Goal: Information Seeking & Learning: Learn about a topic

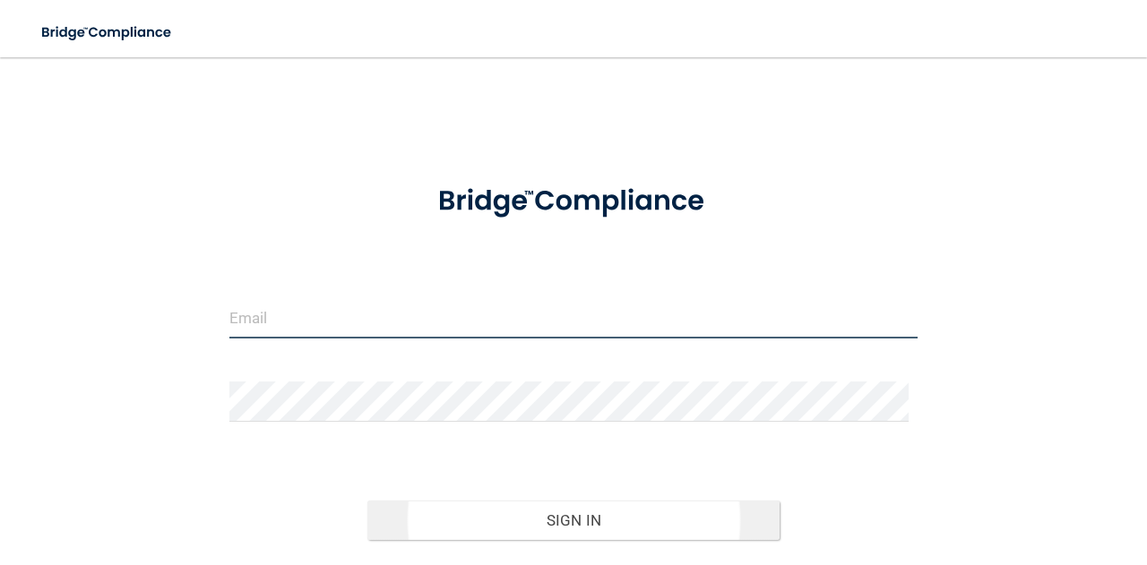
type input "[EMAIL_ADDRESS][DOMAIN_NAME]"
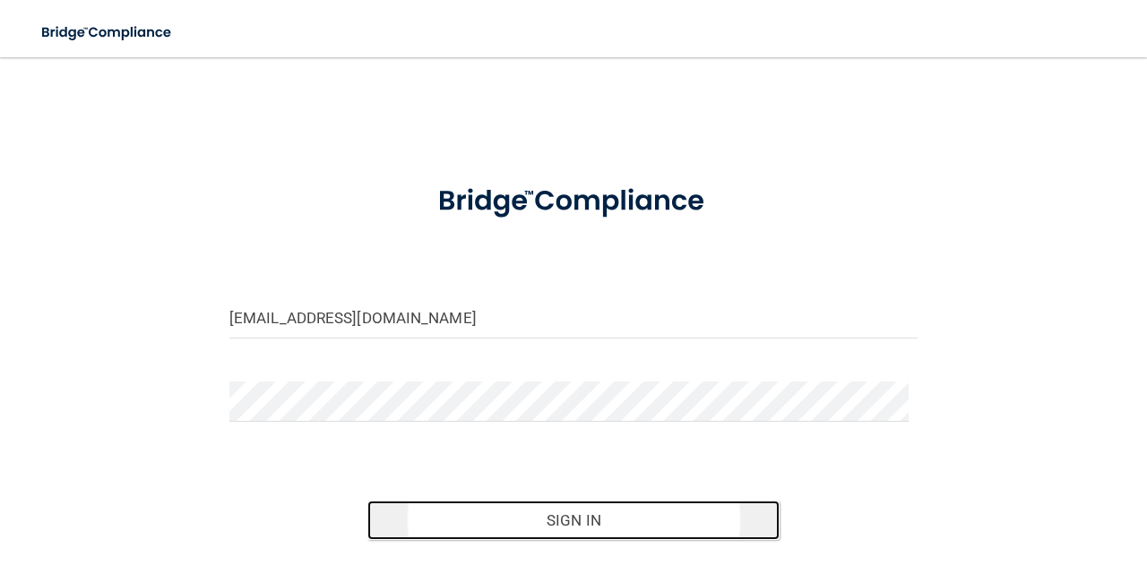
click at [514, 510] on button "Sign In" at bounding box center [573, 520] width 413 height 39
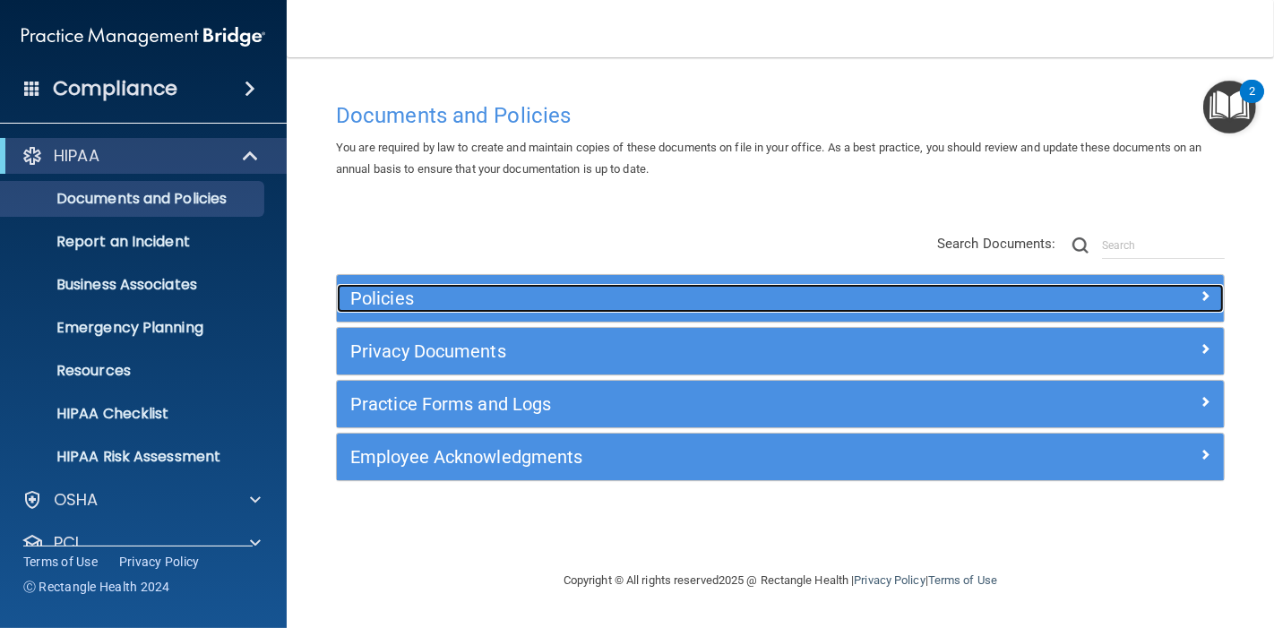
click at [565, 294] on h5 "Policies" at bounding box center [669, 298] width 639 height 20
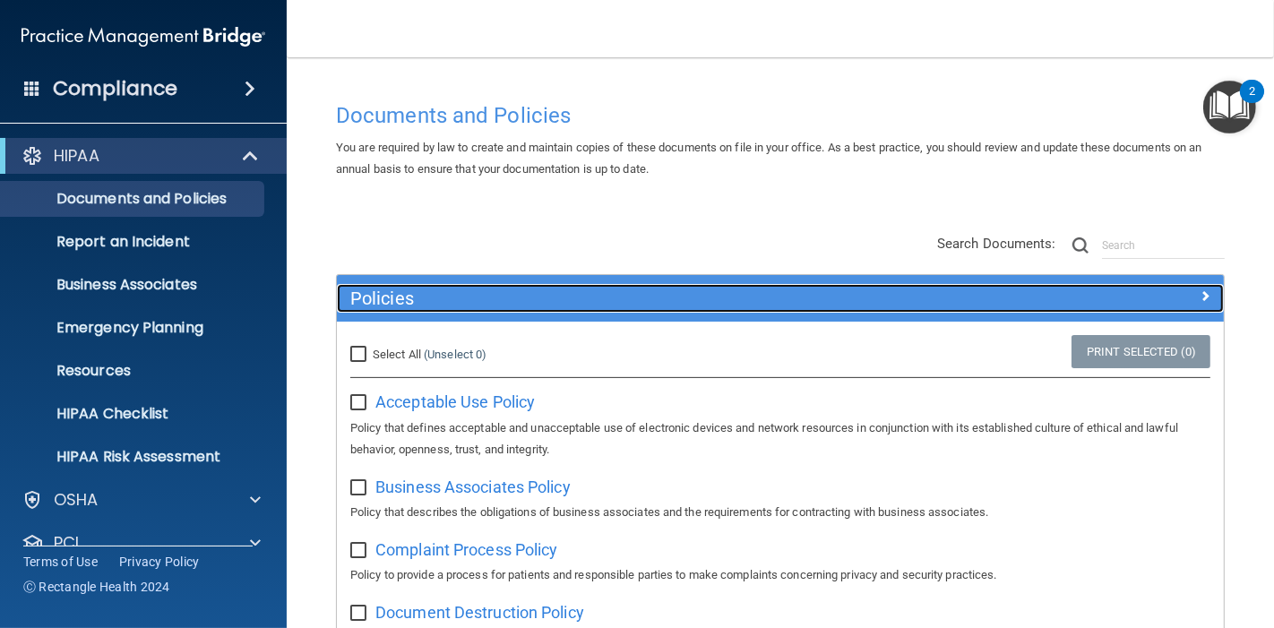
click at [630, 296] on h5 "Policies" at bounding box center [669, 298] width 639 height 20
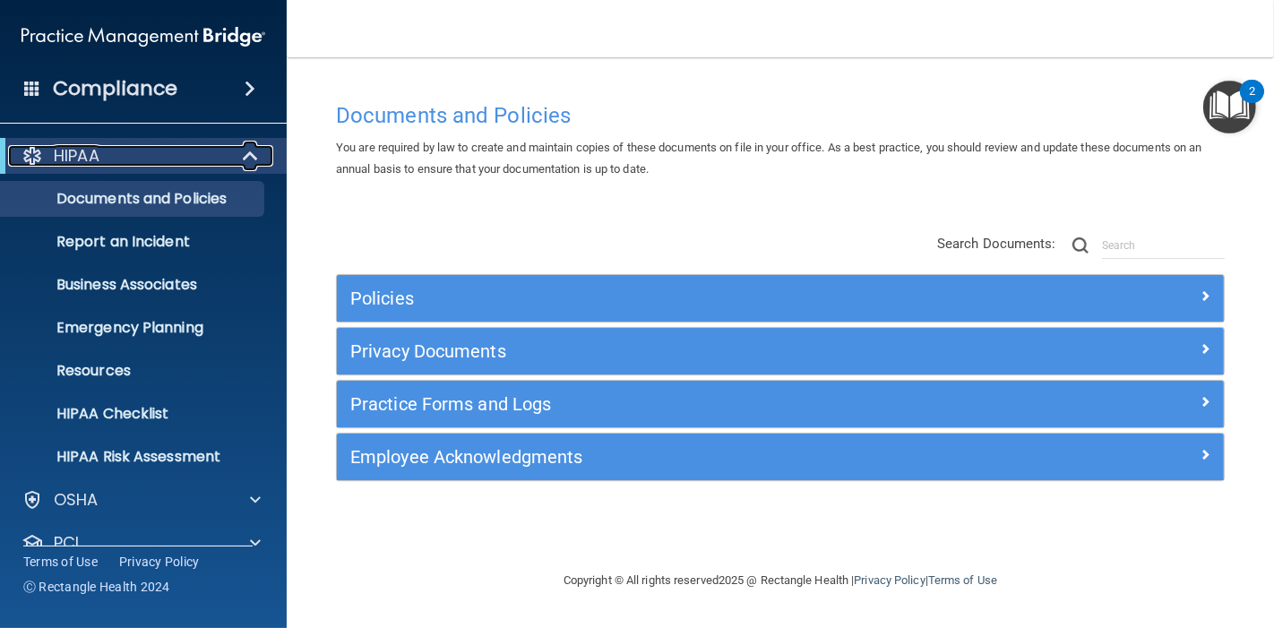
click at [263, 150] on div at bounding box center [251, 155] width 44 height 21
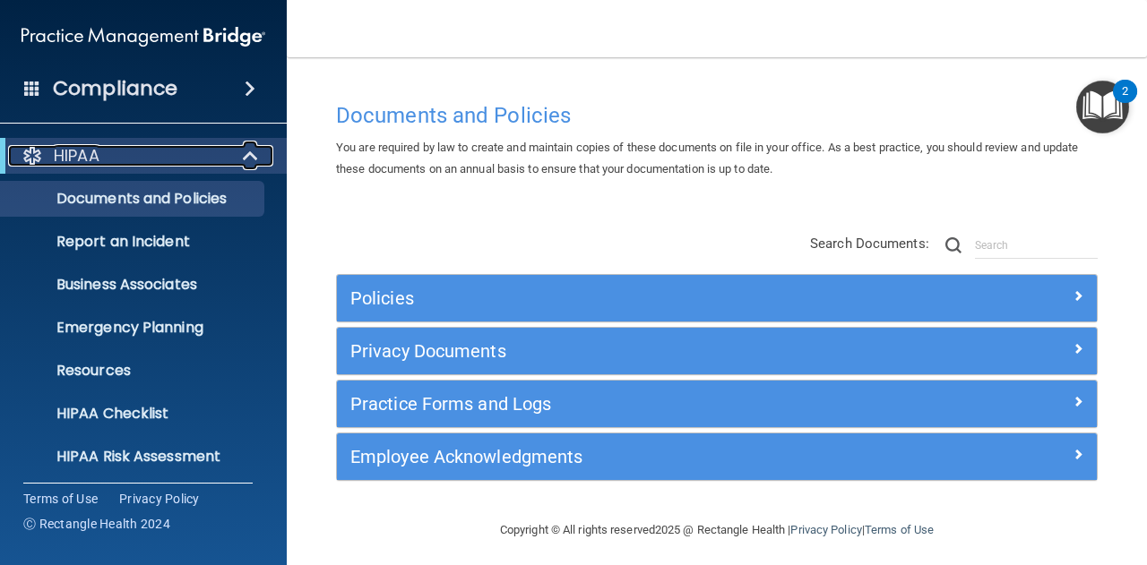
click at [242, 157] on div at bounding box center [251, 155] width 44 height 21
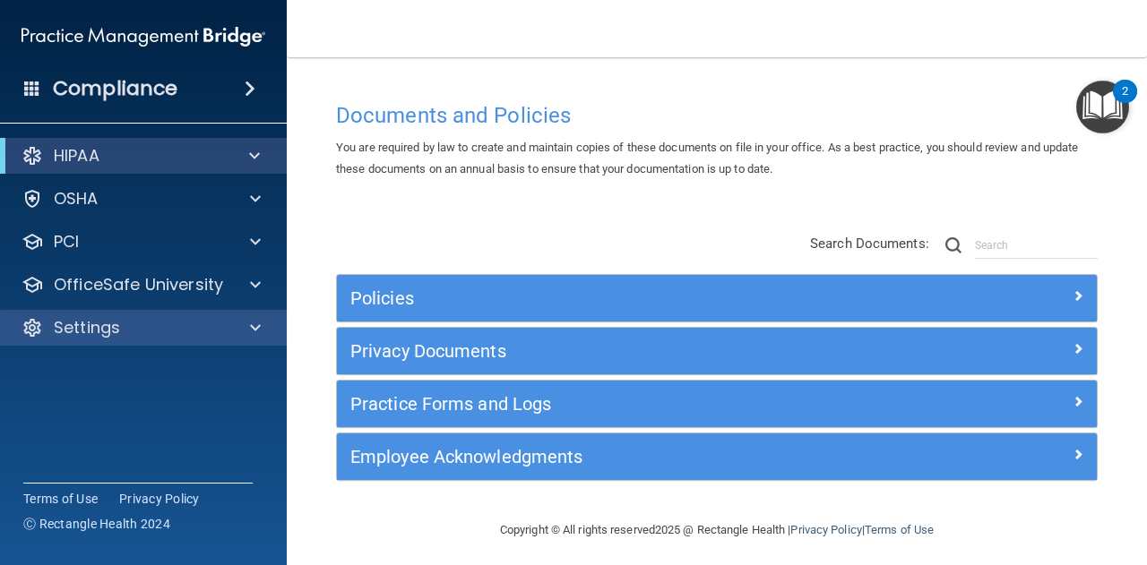
click at [179, 315] on div "Settings" at bounding box center [144, 328] width 288 height 36
click at [266, 322] on div at bounding box center [252, 327] width 45 height 21
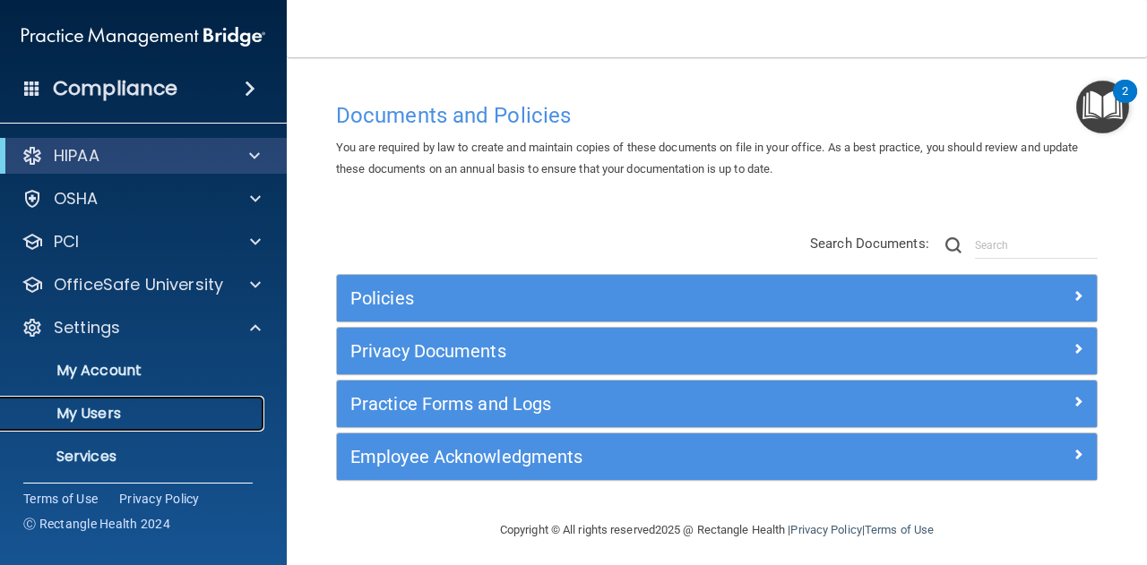
click at [201, 411] on p "My Users" at bounding box center [134, 414] width 245 height 18
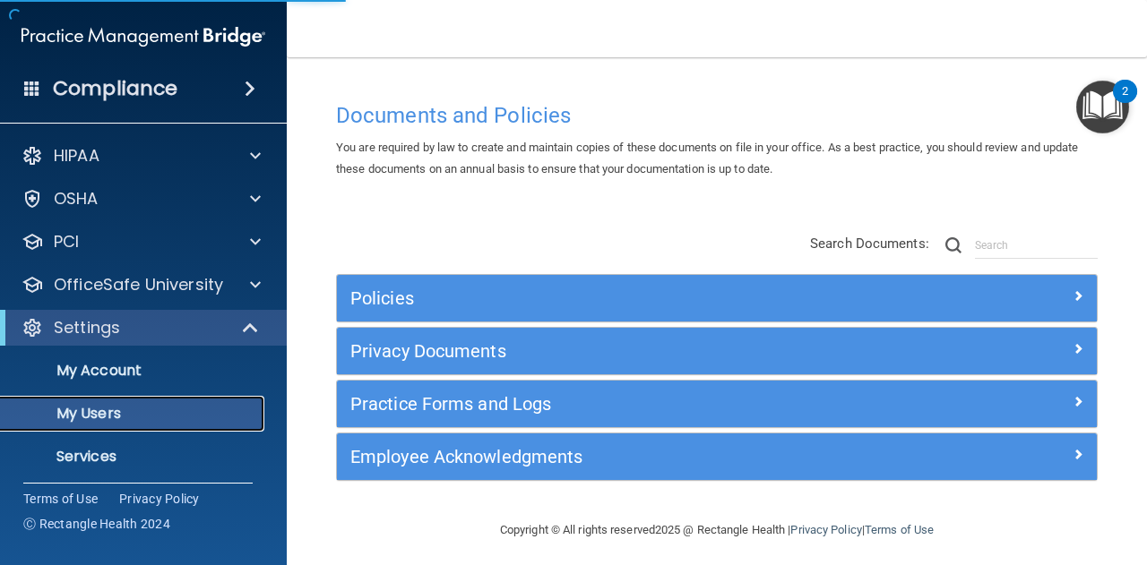
select select "20"
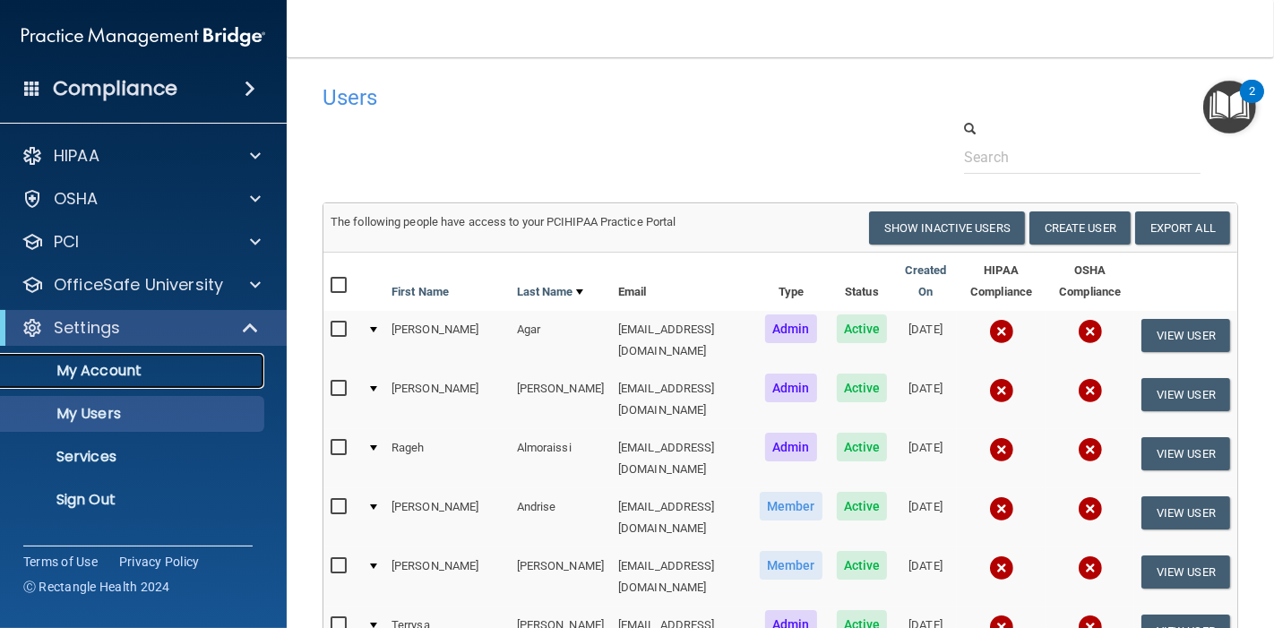
click at [174, 369] on p "My Account" at bounding box center [134, 371] width 245 height 18
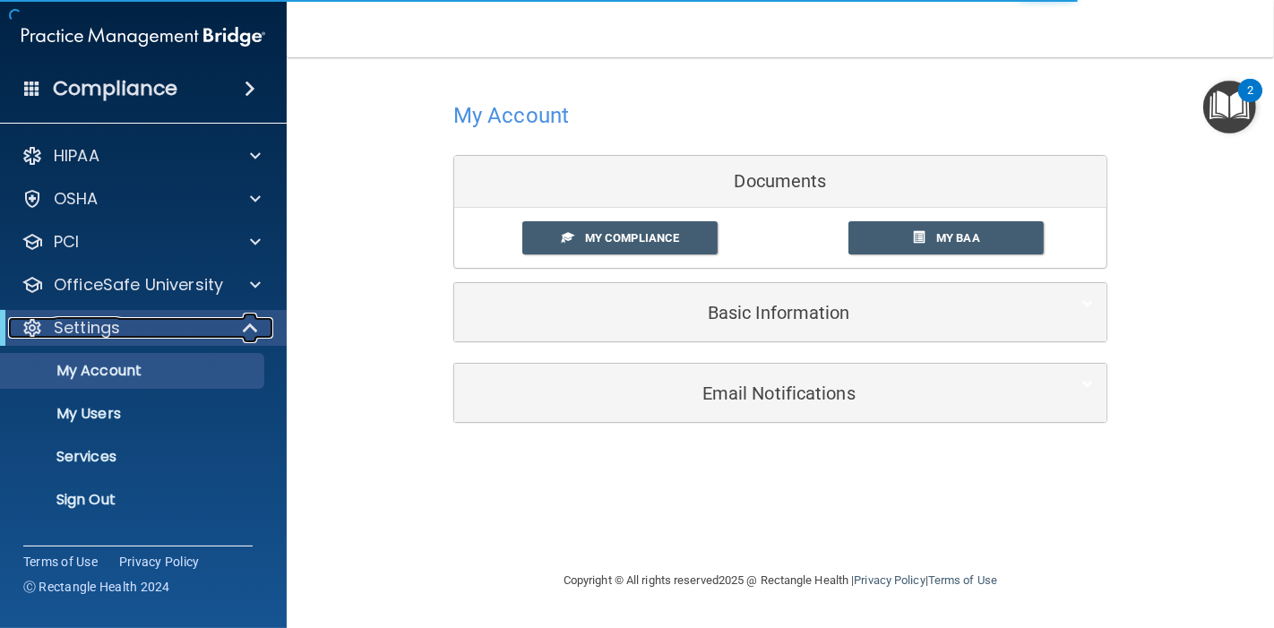
click at [245, 322] on span at bounding box center [252, 327] width 15 height 21
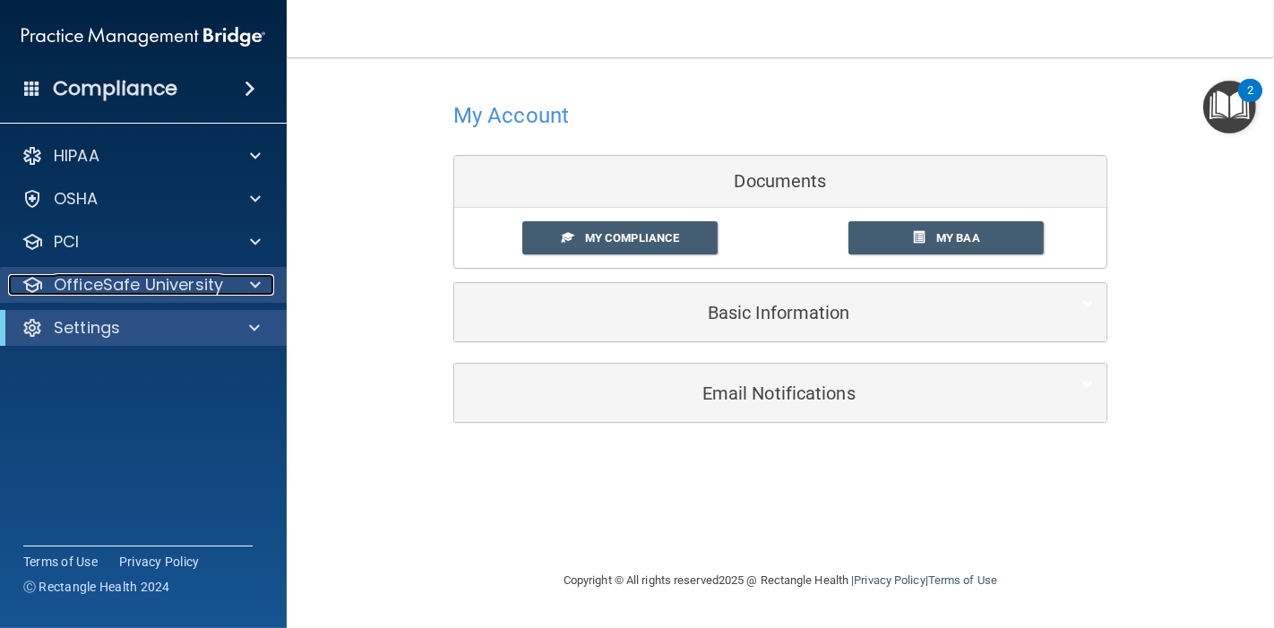
click at [243, 282] on div at bounding box center [252, 284] width 45 height 21
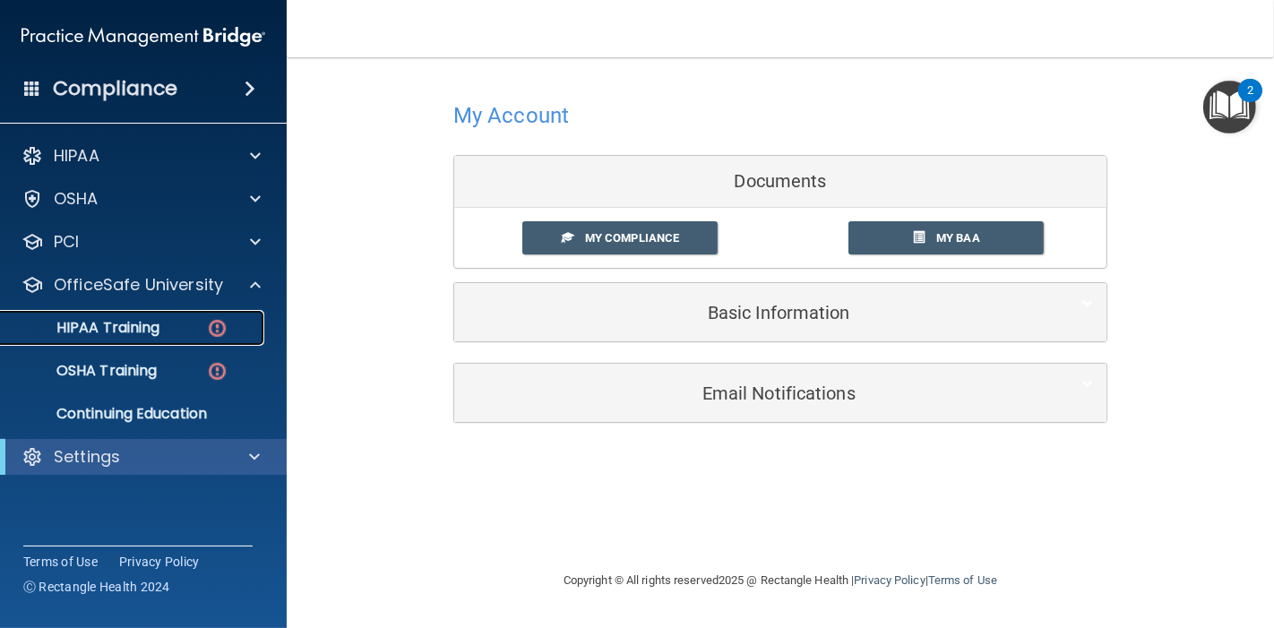
click at [175, 317] on link "HIPAA Training" at bounding box center [123, 328] width 282 height 36
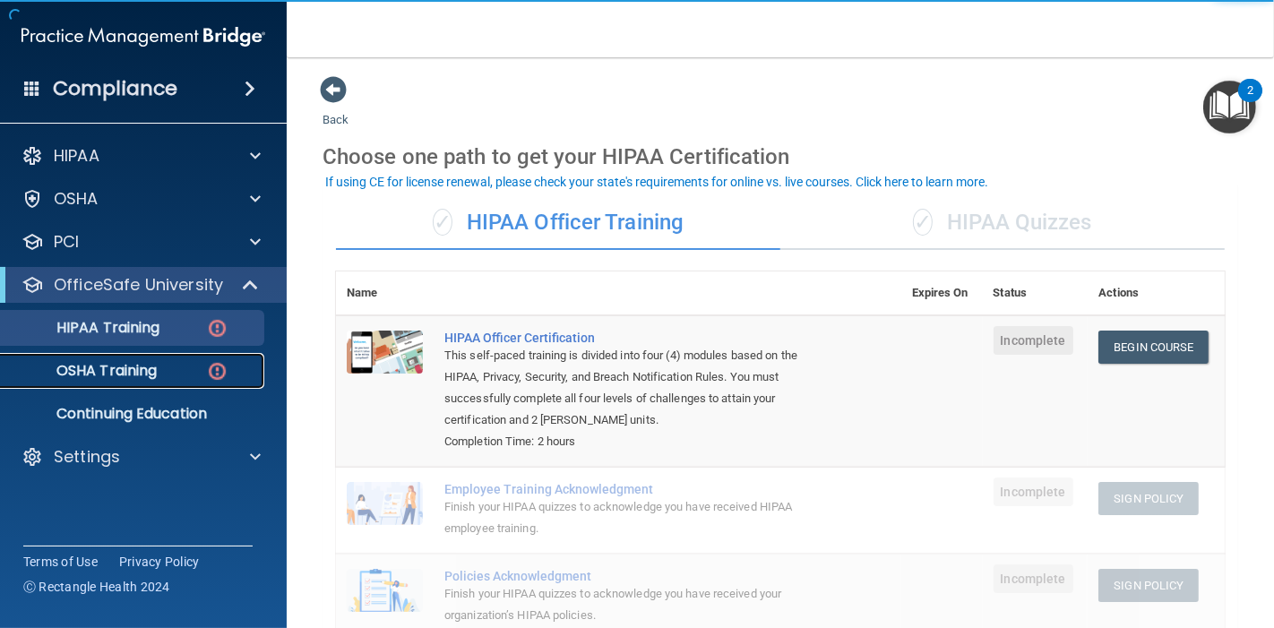
click at [153, 365] on p "OSHA Training" at bounding box center [84, 371] width 145 height 18
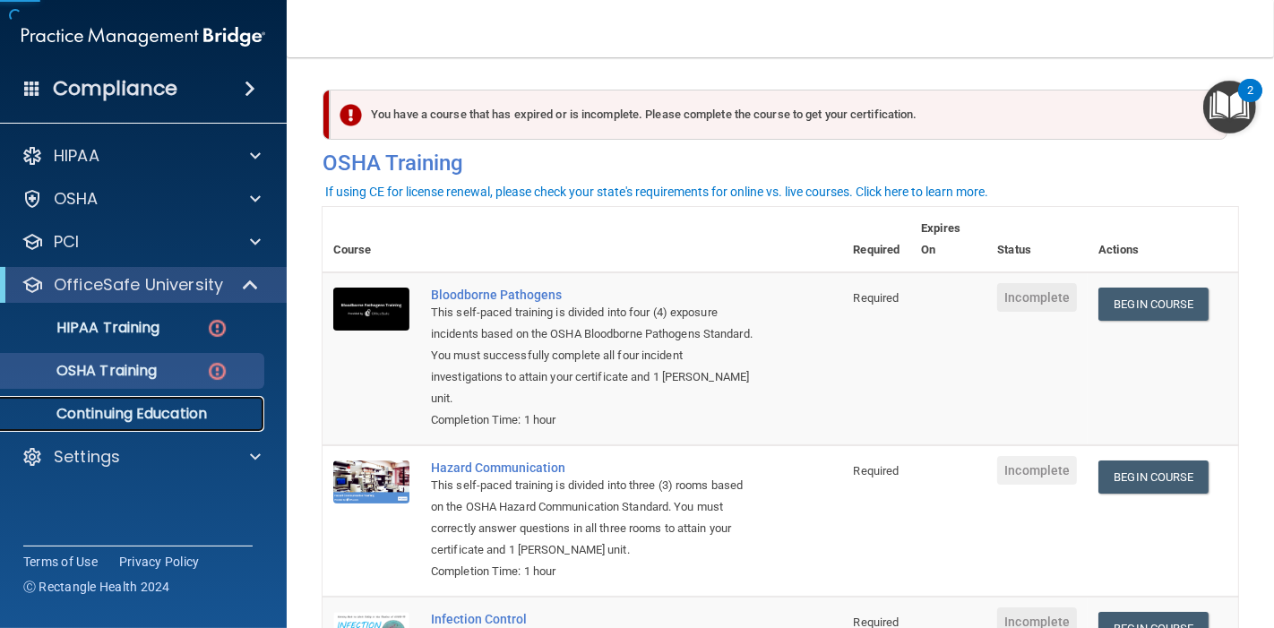
click at [143, 411] on p "Continuing Education" at bounding box center [134, 414] width 245 height 18
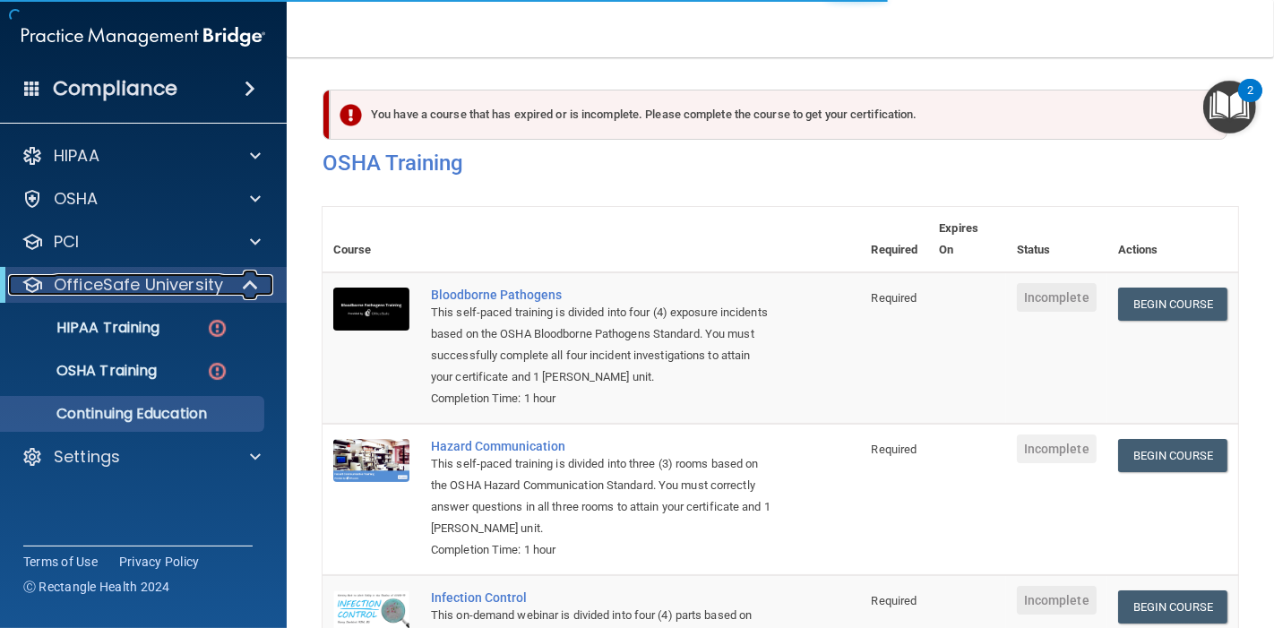
click at [213, 281] on p "OfficeSafe University" at bounding box center [138, 284] width 169 height 21
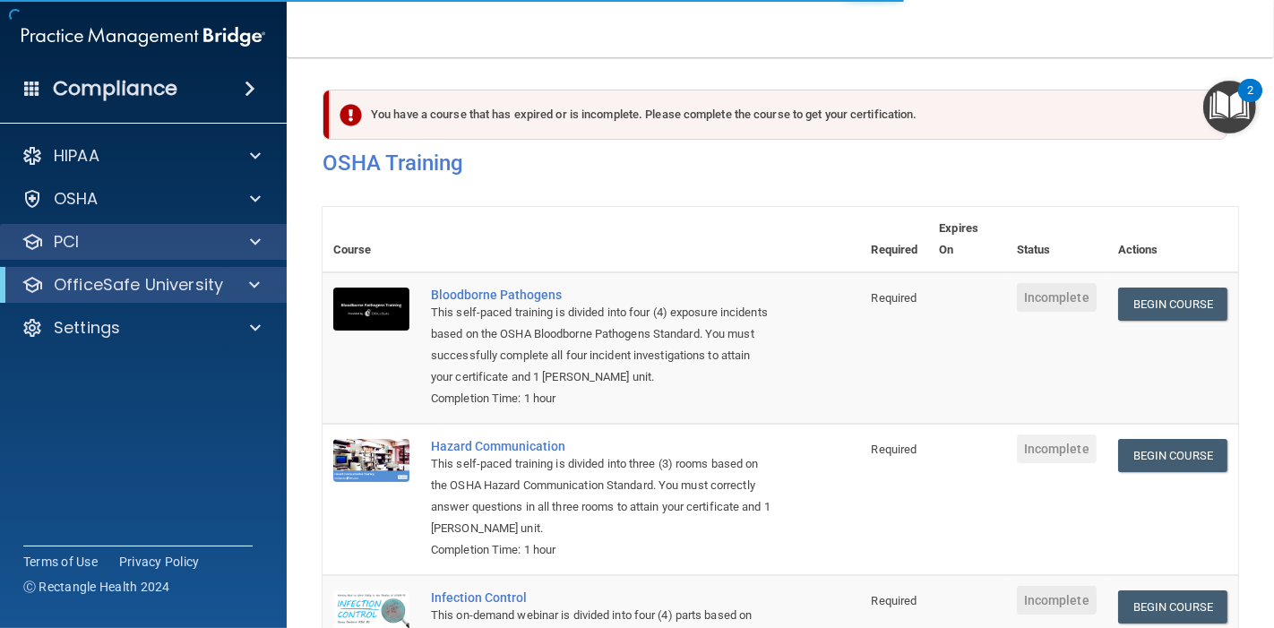
click at [219, 253] on div "PCI" at bounding box center [144, 242] width 288 height 36
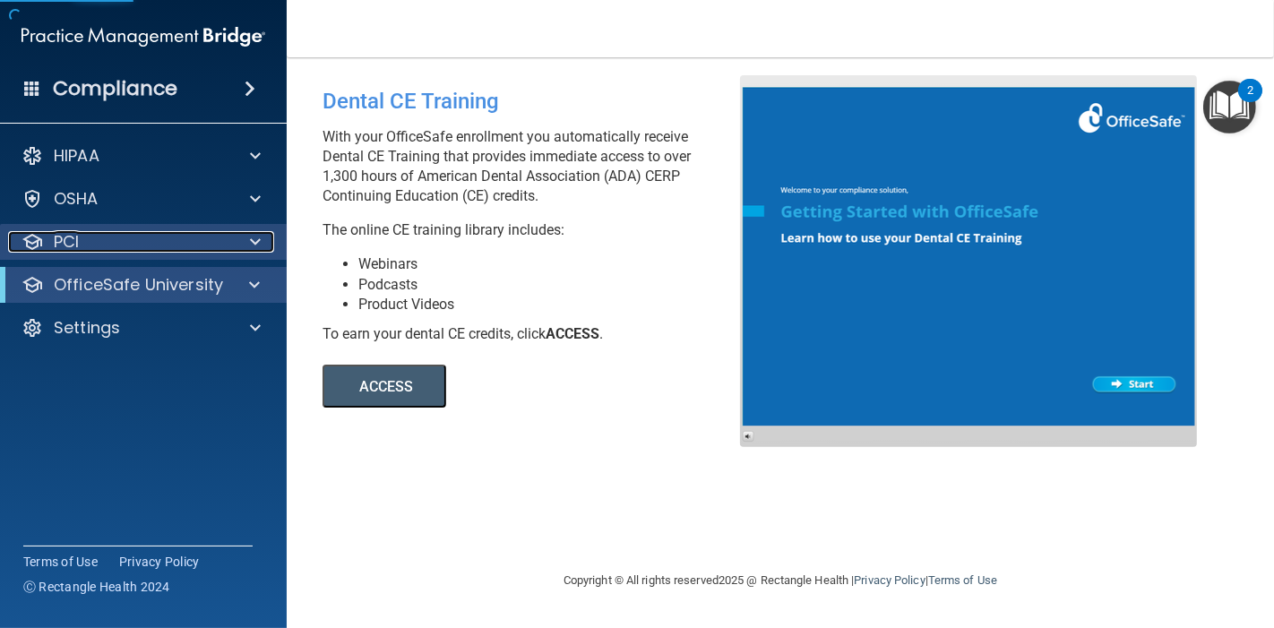
click at [251, 239] on span at bounding box center [255, 241] width 11 height 21
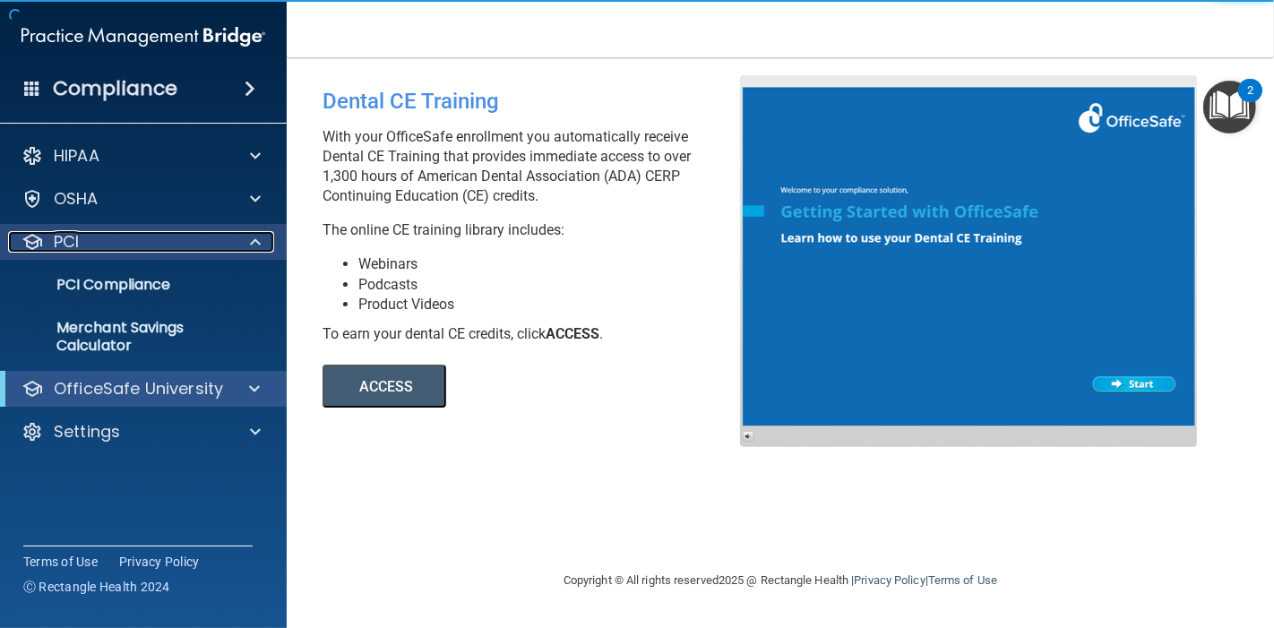
click at [251, 237] on span at bounding box center [255, 241] width 11 height 21
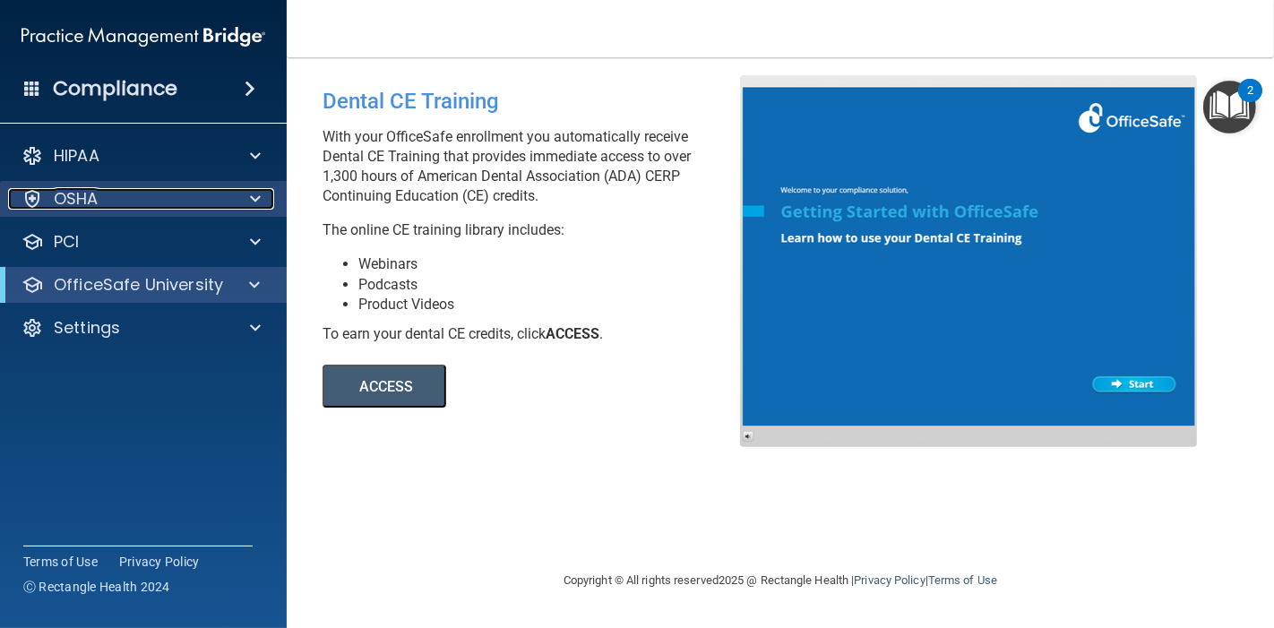
click at [245, 200] on div at bounding box center [252, 198] width 45 height 21
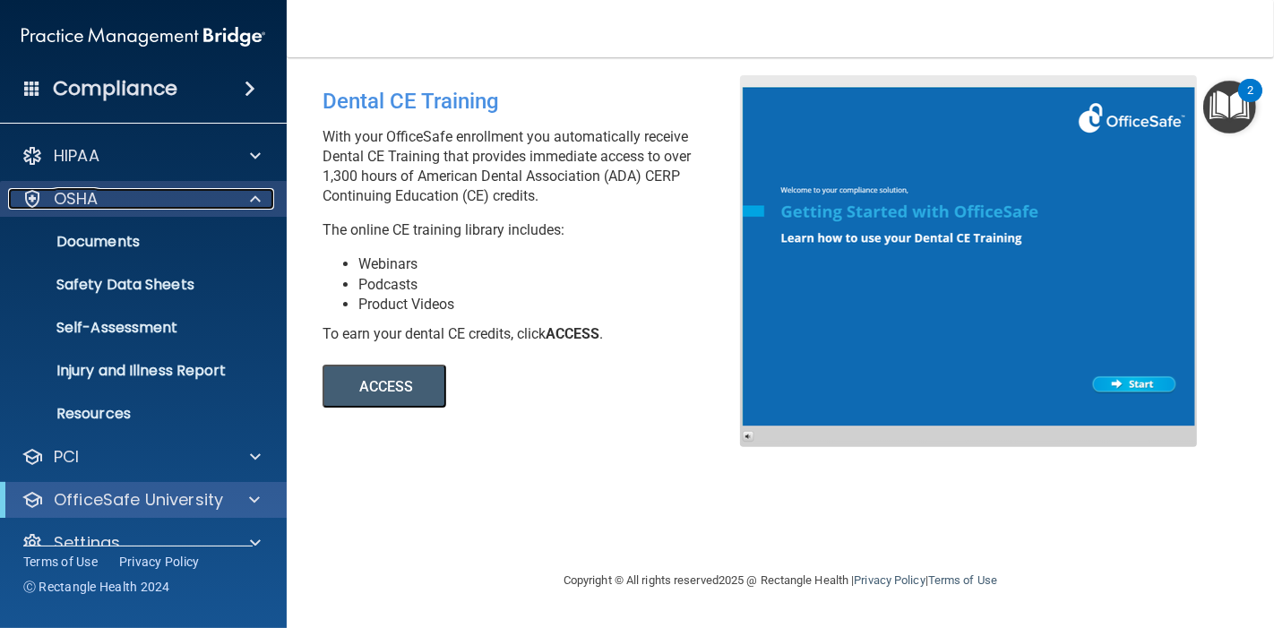
click at [245, 200] on div at bounding box center [252, 198] width 45 height 21
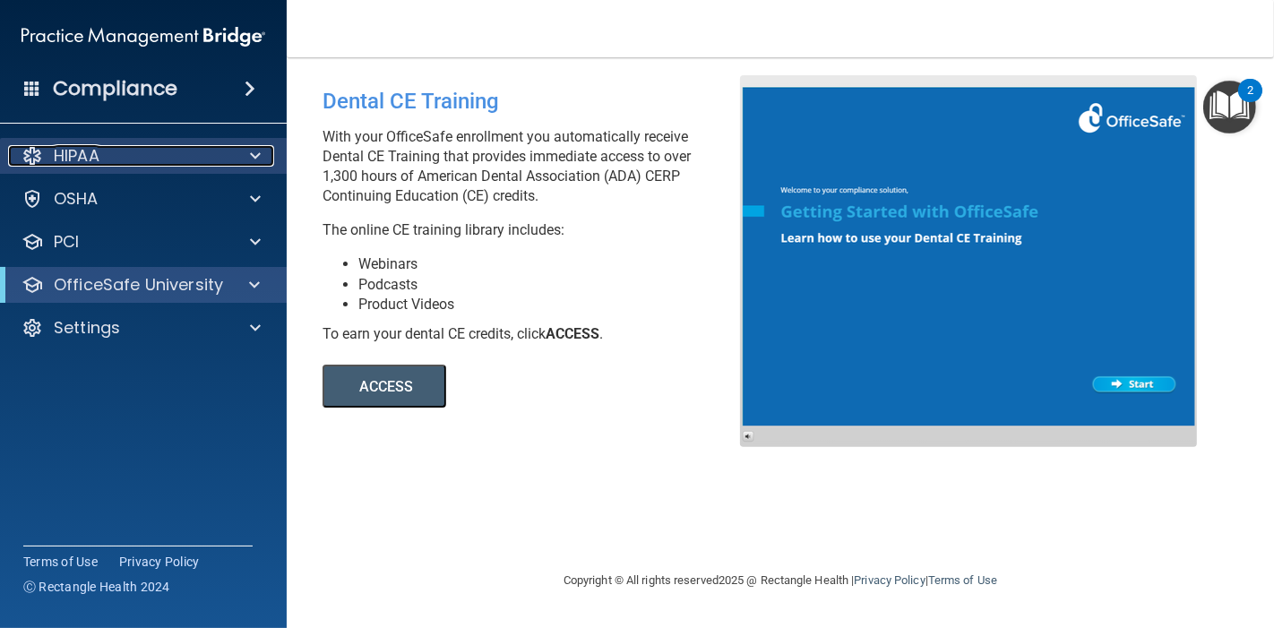
click at [248, 151] on div at bounding box center [252, 155] width 45 height 21
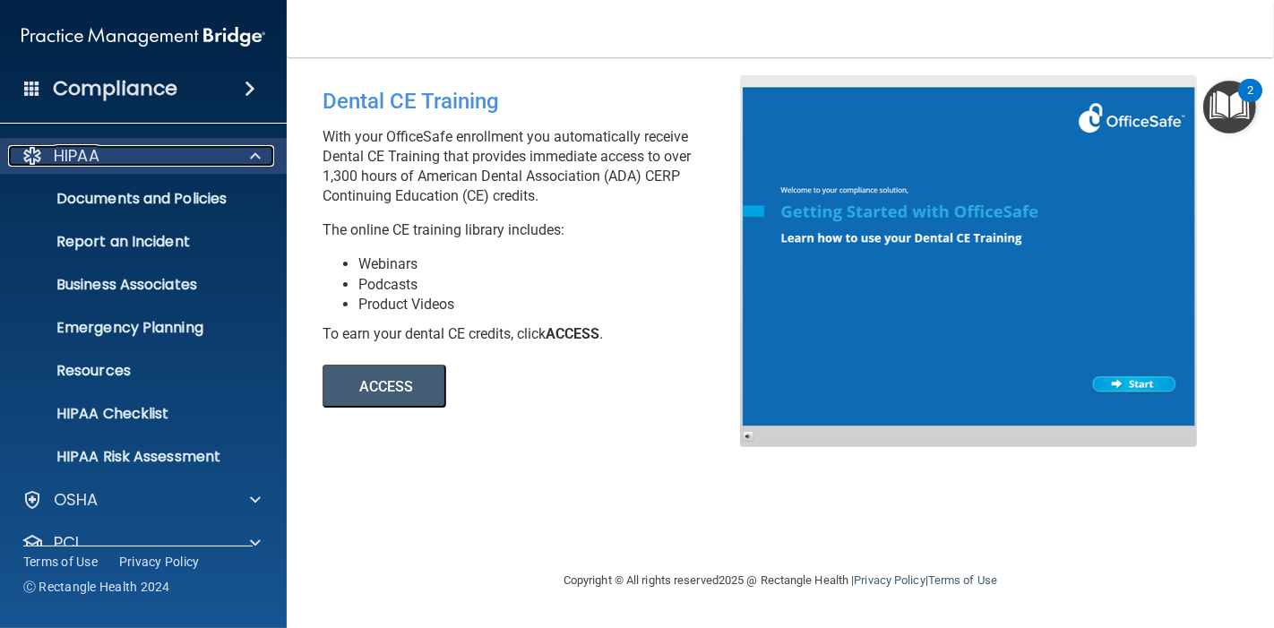
click at [109, 149] on div "HIPAA" at bounding box center [119, 155] width 222 height 21
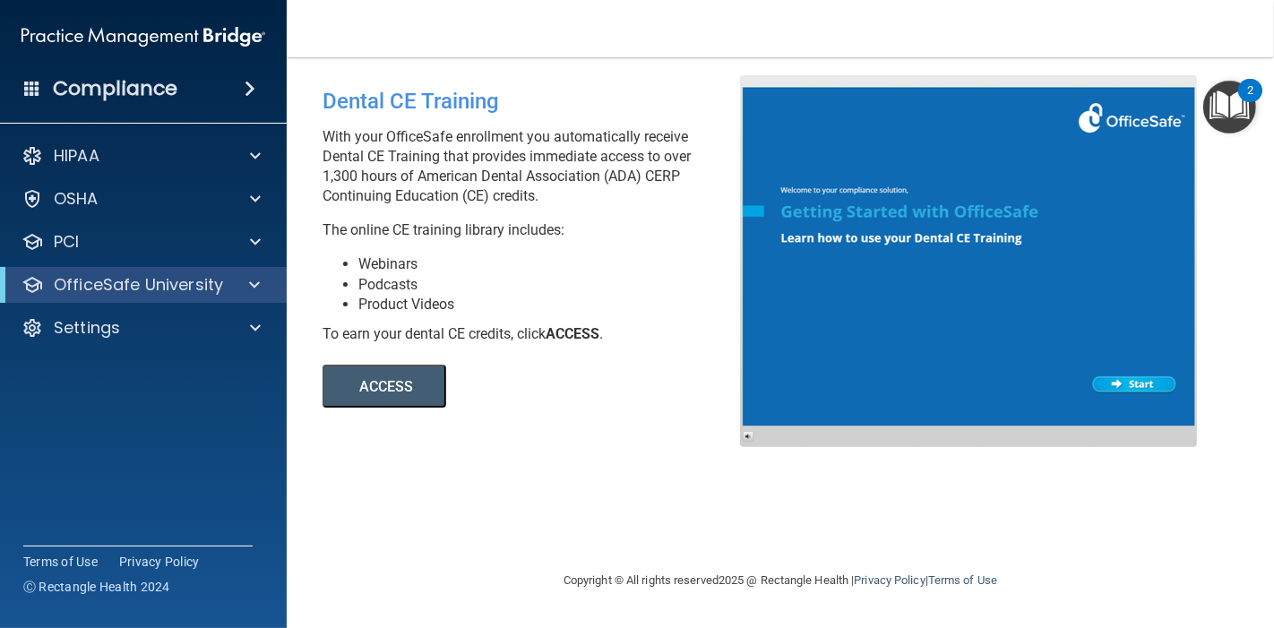
click at [55, 90] on h4 "Compliance" at bounding box center [115, 88] width 125 height 25
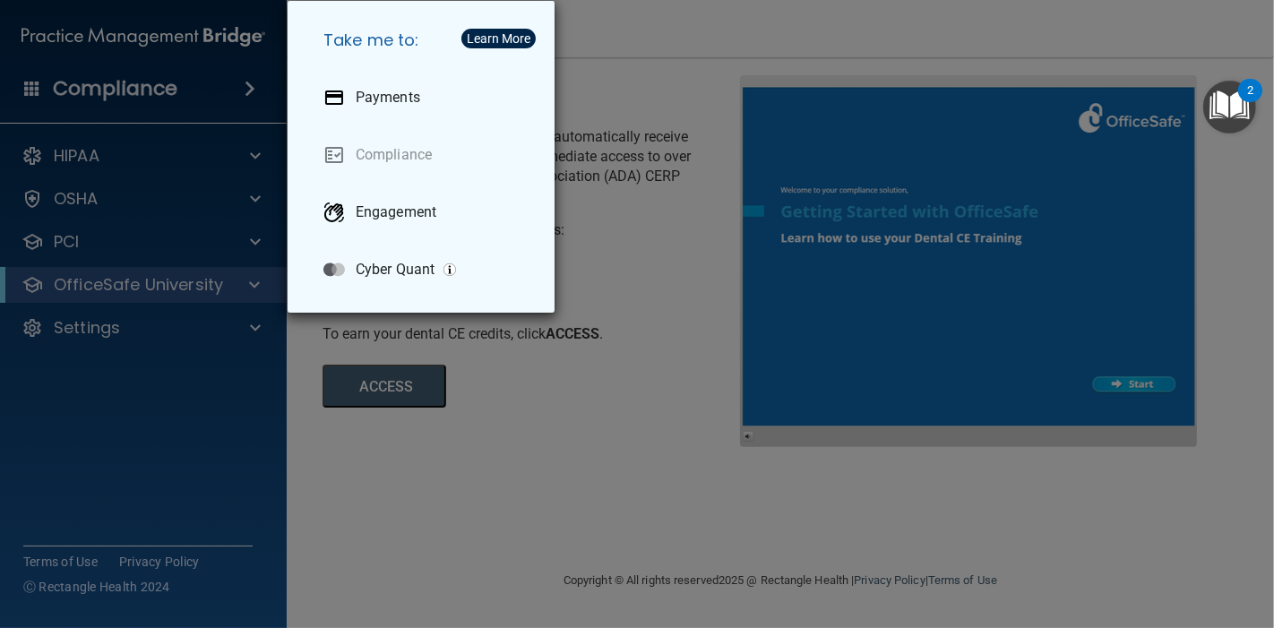
click at [615, 355] on div "Take me to: Payments Compliance Engagement Cyber Quant" at bounding box center [637, 314] width 1274 height 628
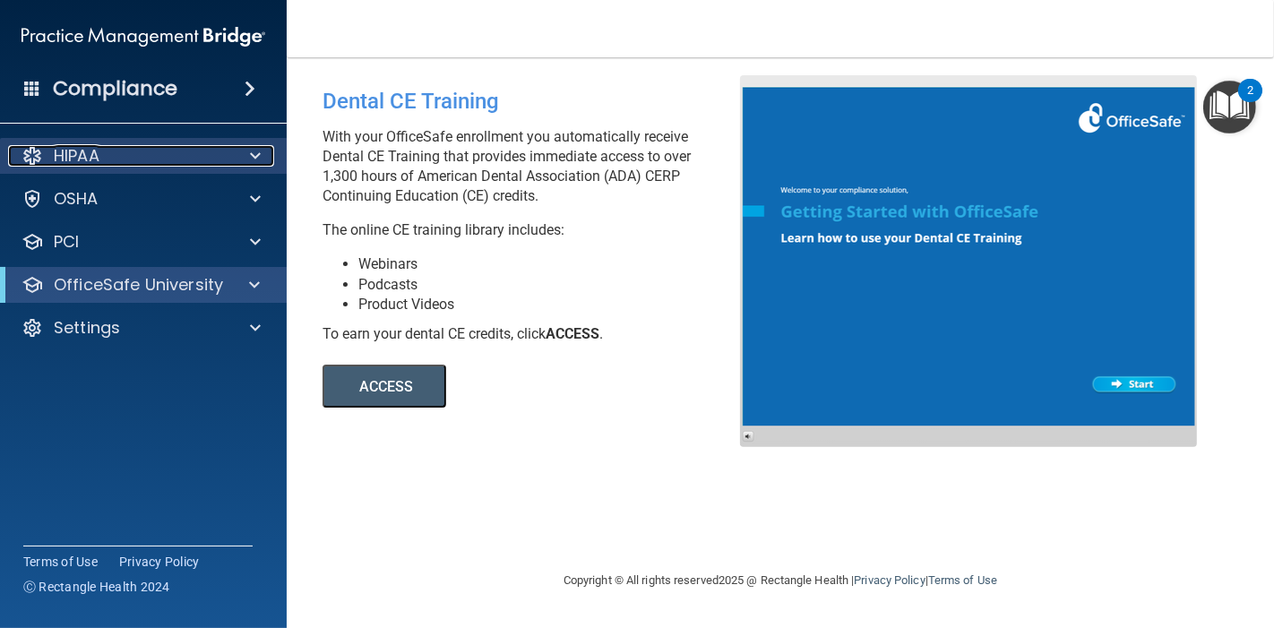
click at [66, 152] on p "HIPAA" at bounding box center [77, 155] width 46 height 21
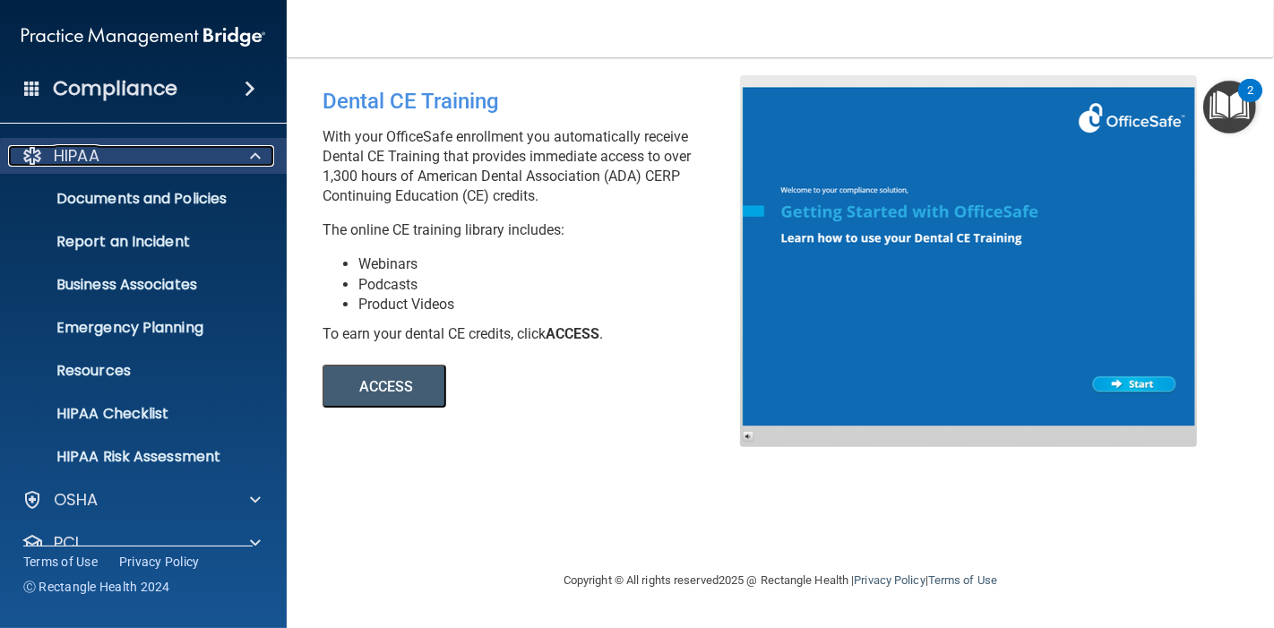
click at [79, 151] on p "HIPAA" at bounding box center [77, 155] width 46 height 21
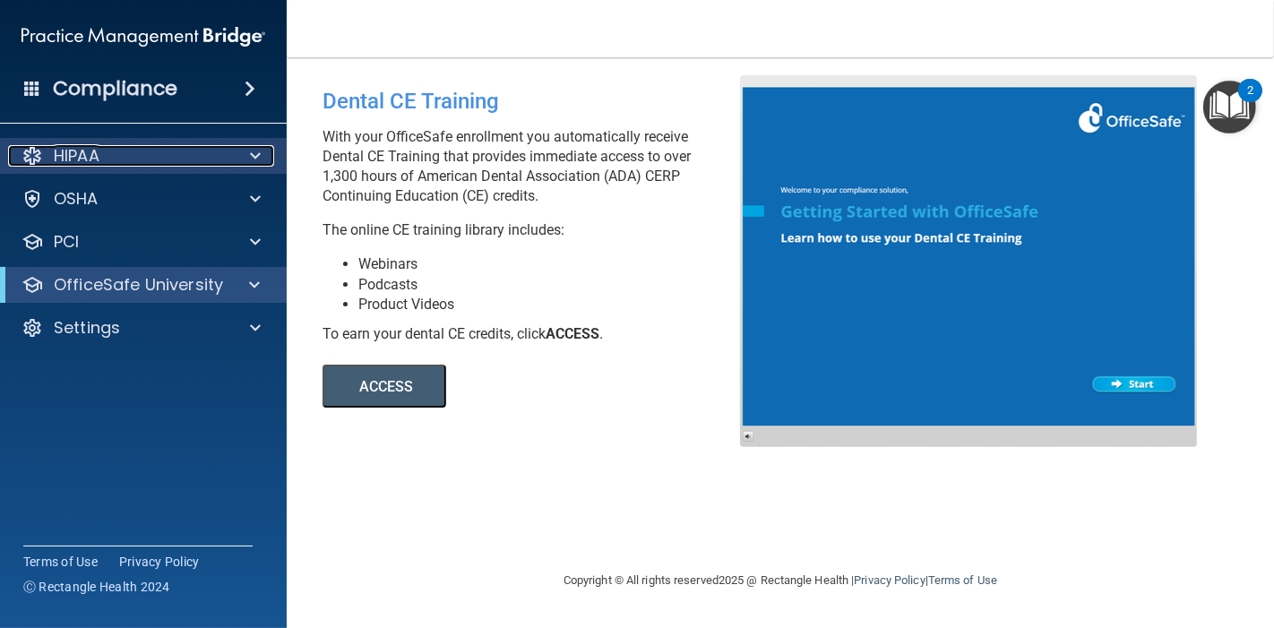
click at [79, 152] on p "HIPAA" at bounding box center [77, 155] width 46 height 21
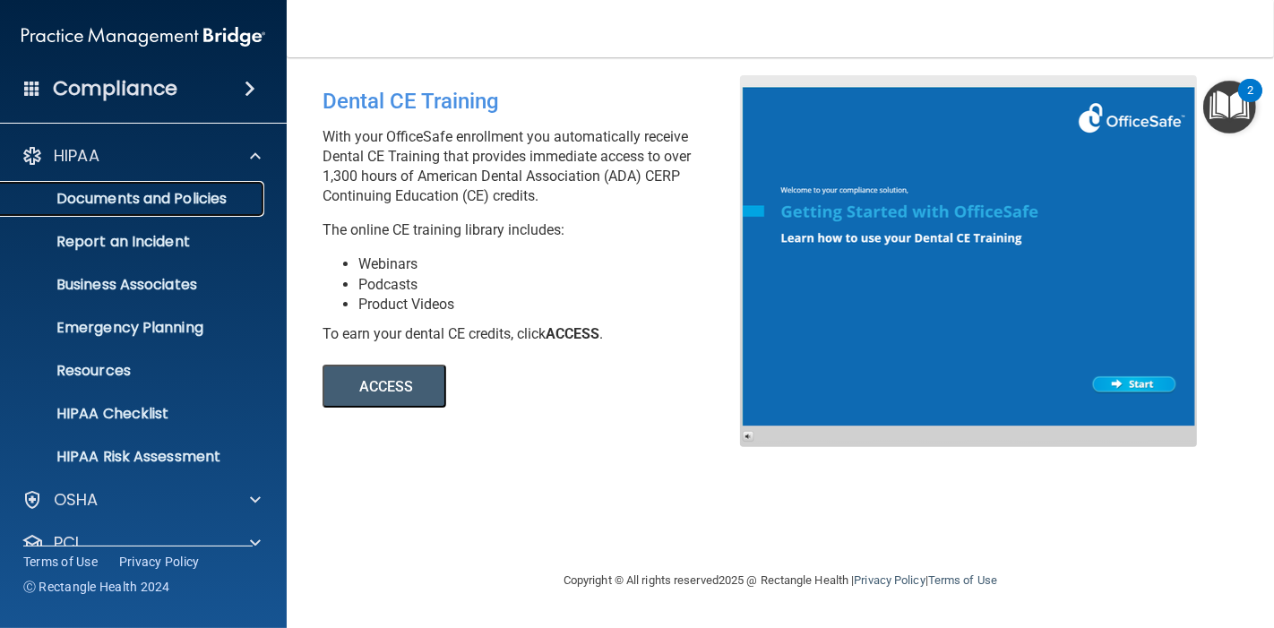
click at [94, 185] on link "Documents and Policies" at bounding box center [123, 199] width 282 height 36
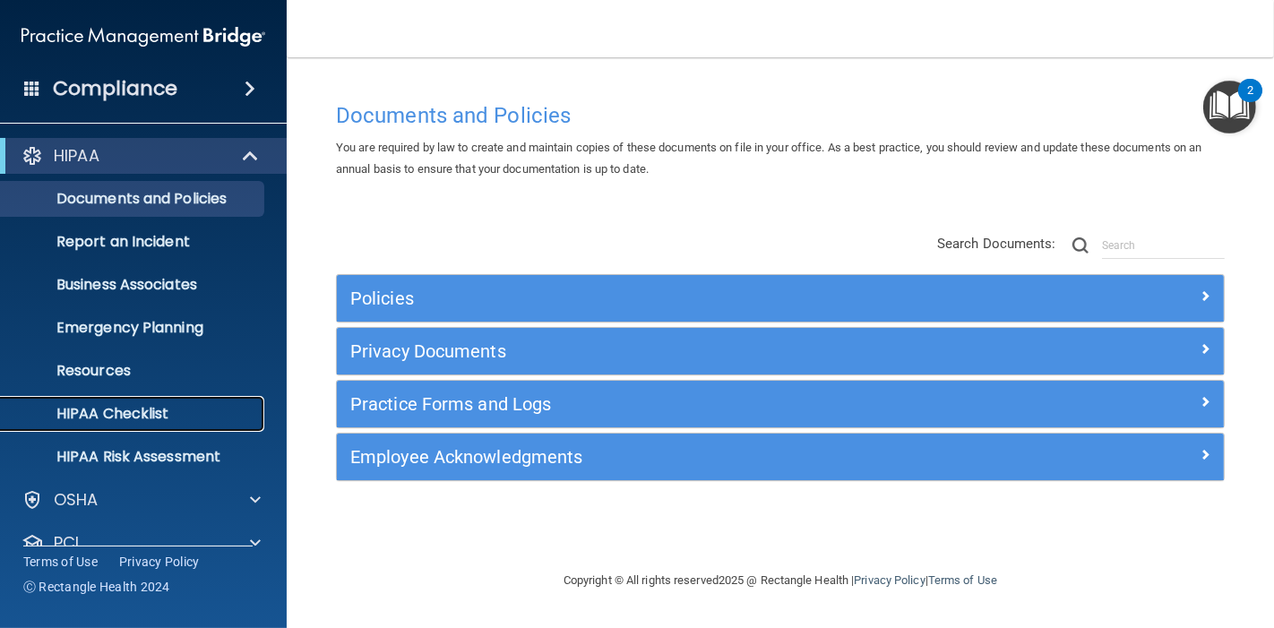
click at [131, 421] on p "HIPAA Checklist" at bounding box center [134, 414] width 245 height 18
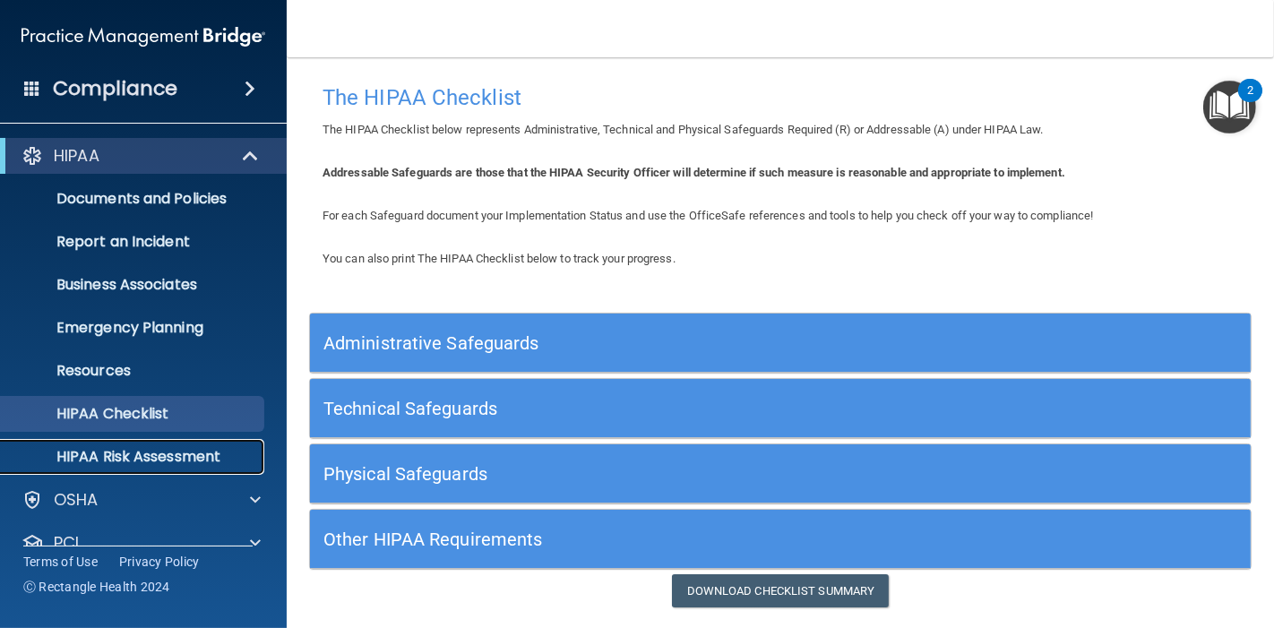
click at [159, 443] on link "HIPAA Risk Assessment" at bounding box center [123, 457] width 282 height 36
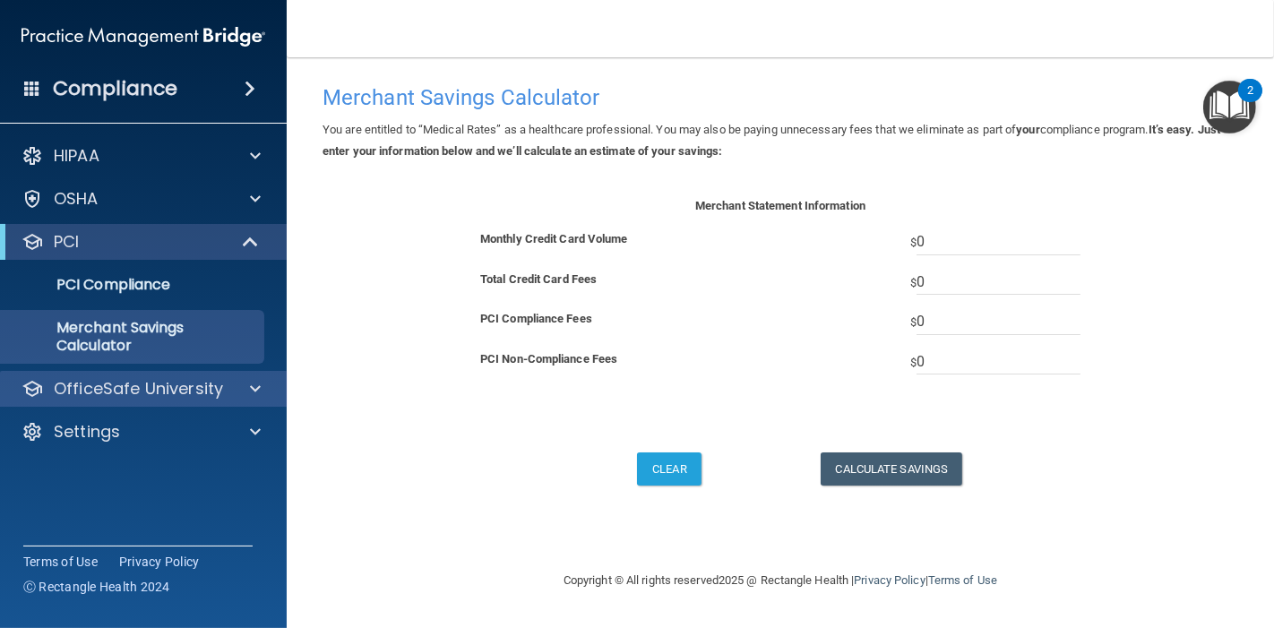
click at [116, 372] on div "OfficeSafe University" at bounding box center [144, 389] width 288 height 36
click at [107, 386] on p "OfficeSafe University" at bounding box center [138, 388] width 169 height 21
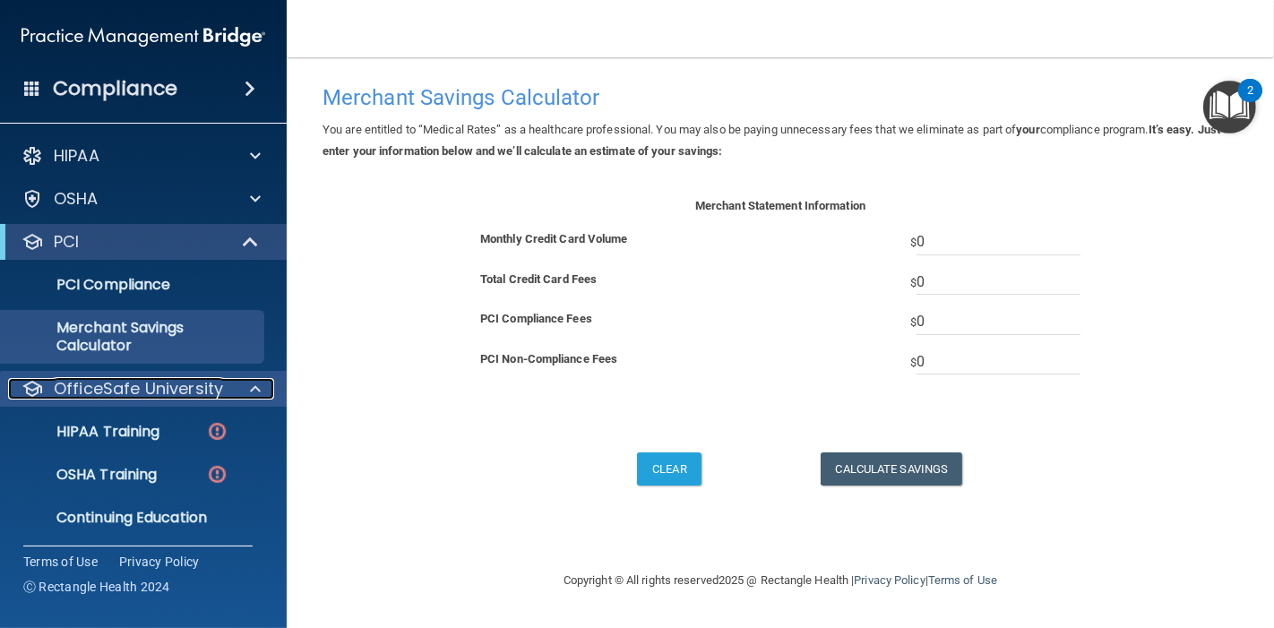
scroll to position [46, 0]
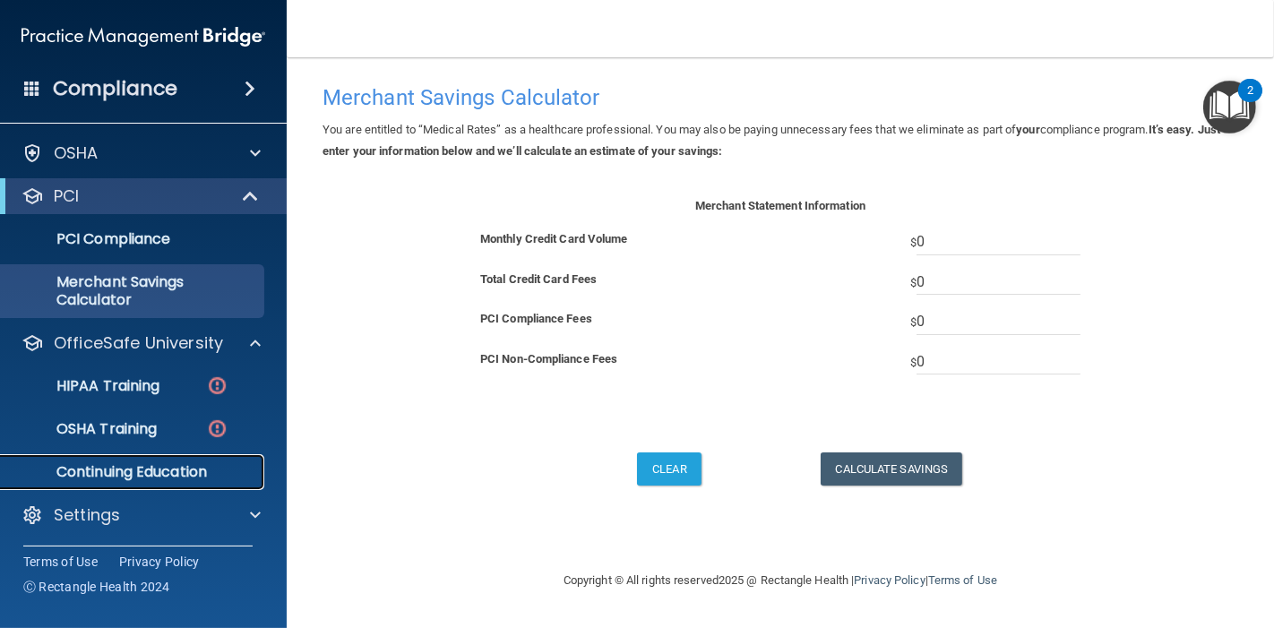
click at [136, 472] on p "Continuing Education" at bounding box center [134, 472] width 245 height 18
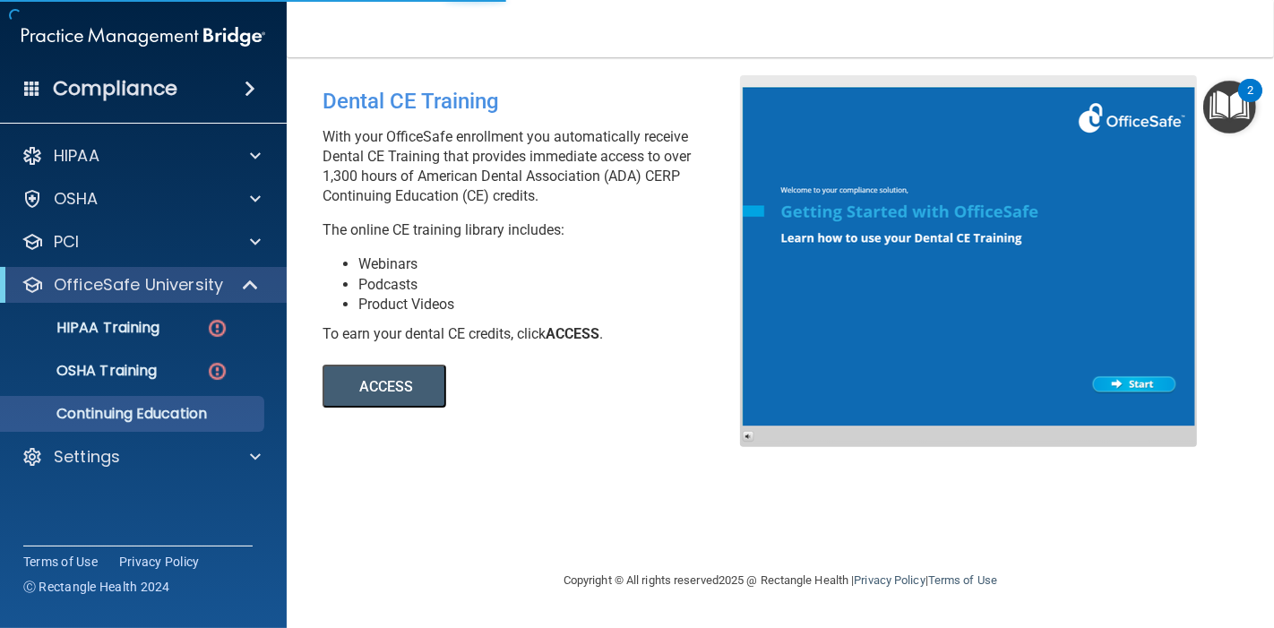
click at [405, 392] on button "ACCESS" at bounding box center [384, 386] width 124 height 43
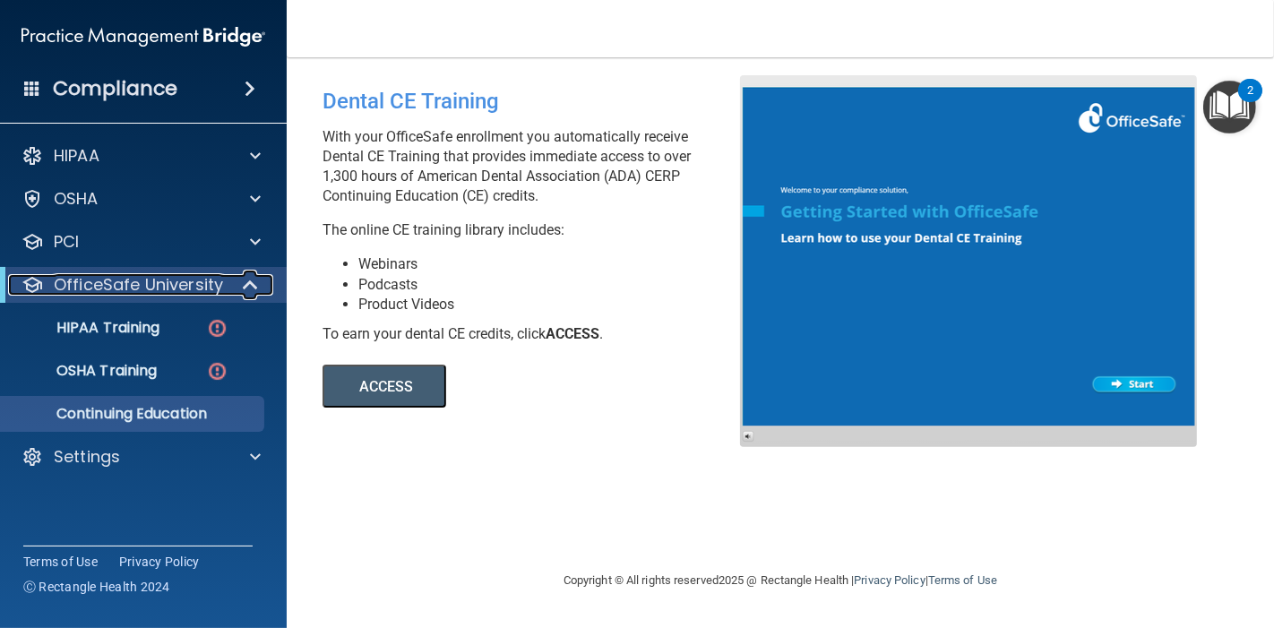
click at [245, 288] on span at bounding box center [252, 284] width 15 height 21
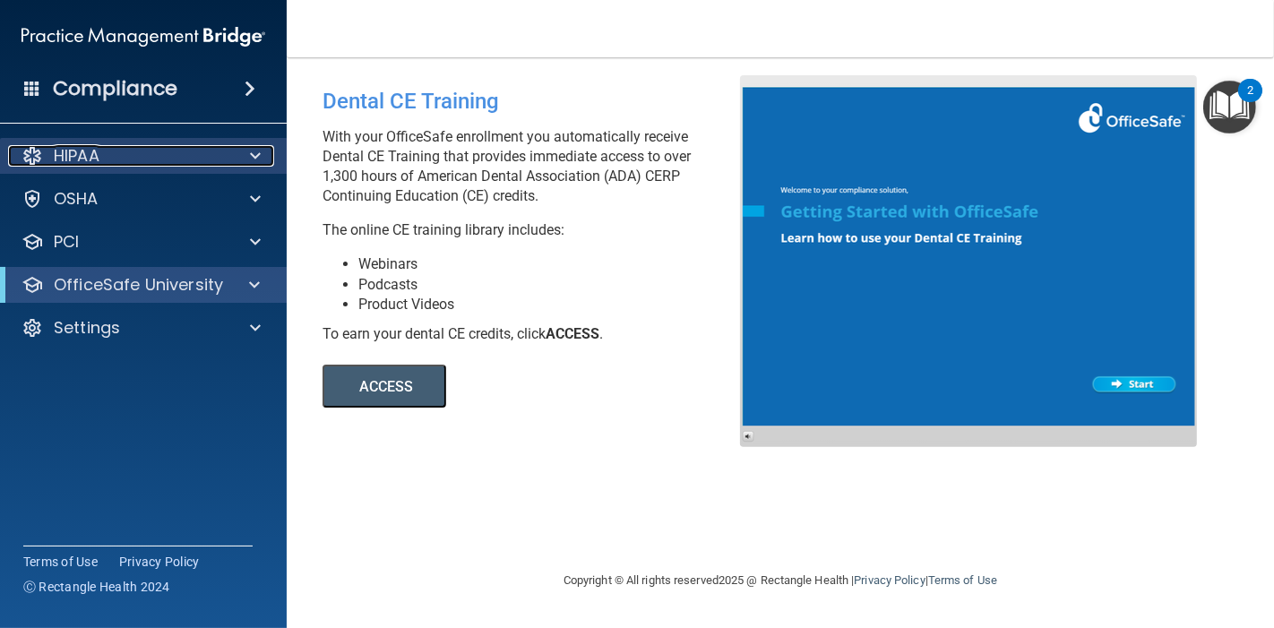
click at [70, 150] on p "HIPAA" at bounding box center [77, 155] width 46 height 21
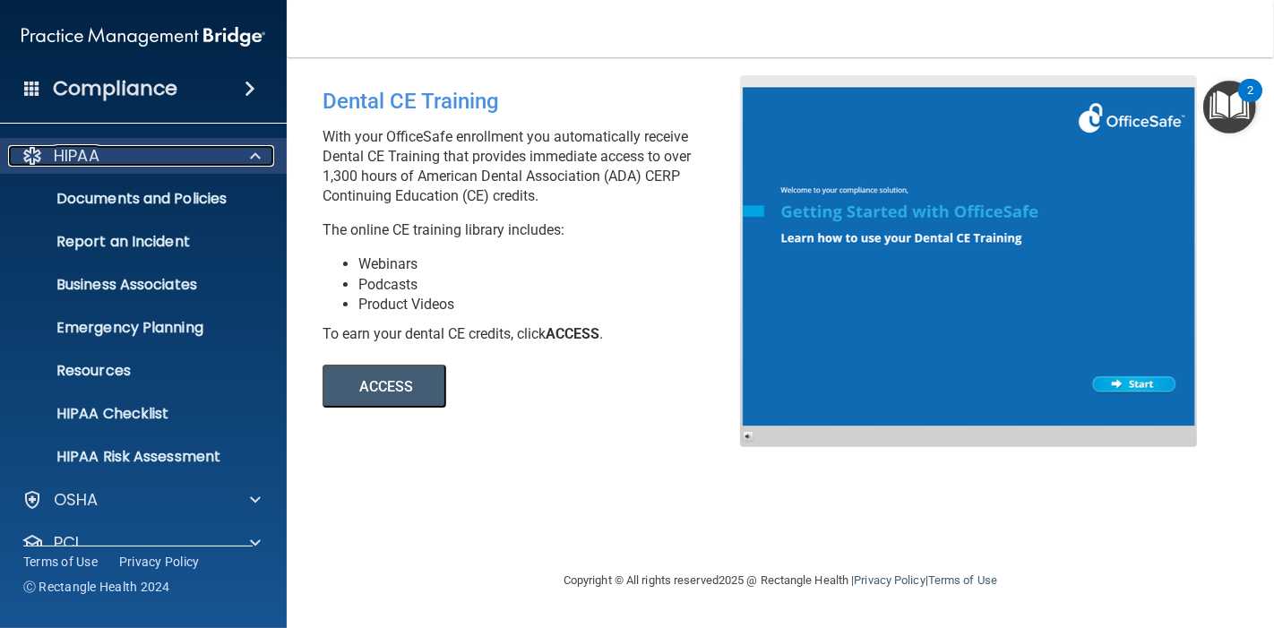
click at [73, 151] on p "HIPAA" at bounding box center [77, 155] width 46 height 21
